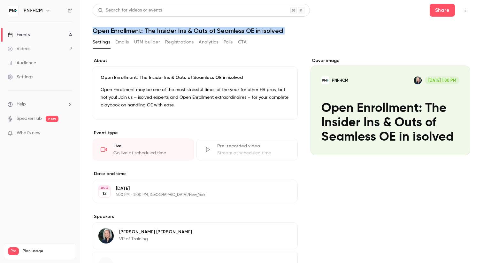
click at [35, 37] on link "Events 4" at bounding box center [40, 35] width 80 height 14
